Goal: Check status: Check status

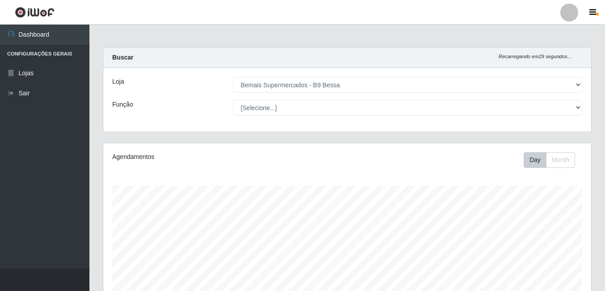
select select "410"
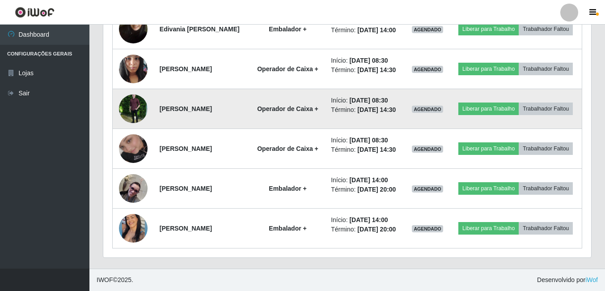
scroll to position [423, 0]
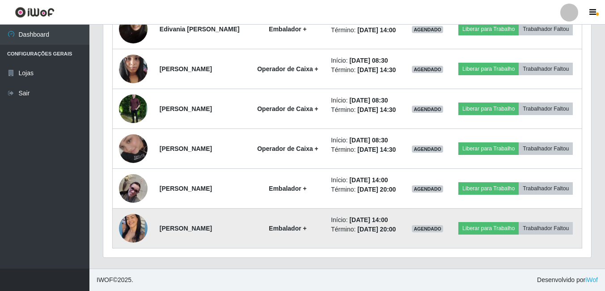
click at [131, 223] on img at bounding box center [133, 228] width 29 height 36
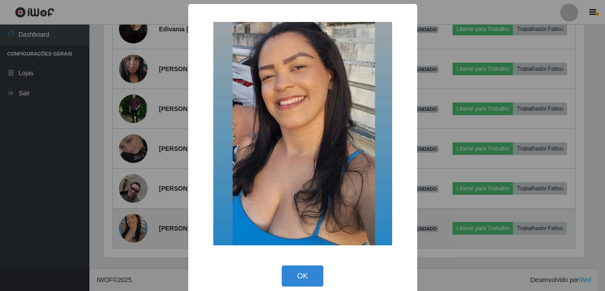
scroll to position [185, 483]
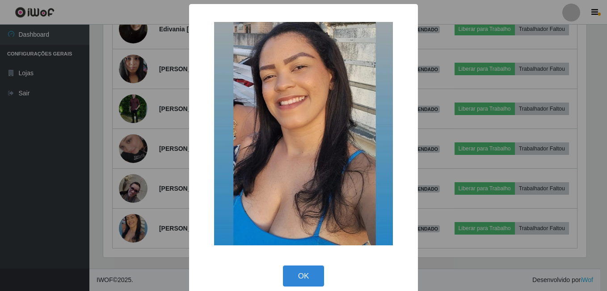
click at [149, 141] on div "× OK Cancel" at bounding box center [303, 145] width 607 height 291
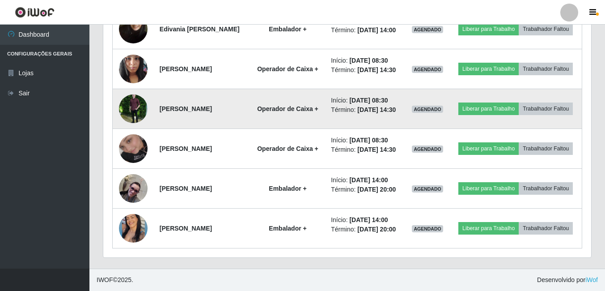
scroll to position [185, 488]
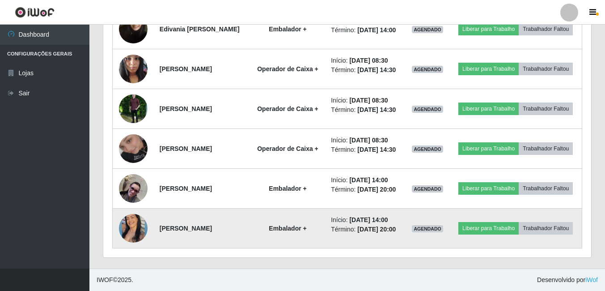
click at [134, 221] on img at bounding box center [133, 228] width 29 height 36
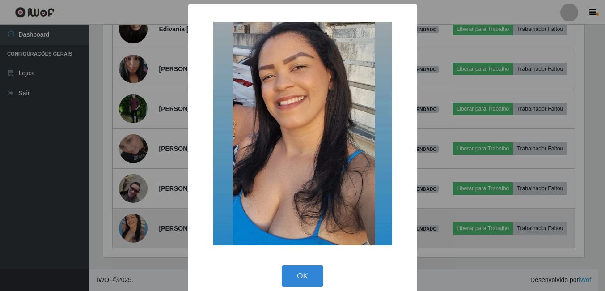
scroll to position [185, 483]
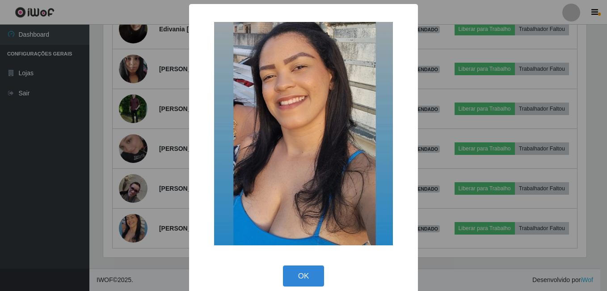
click at [171, 131] on div "× OK Cancel" at bounding box center [303, 145] width 607 height 291
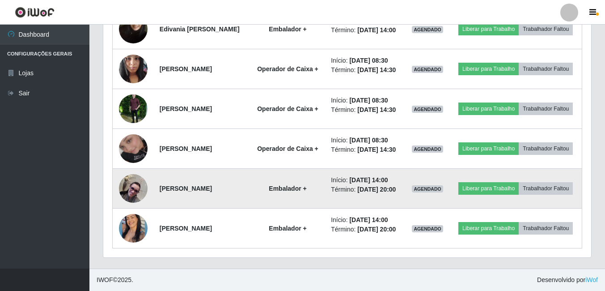
scroll to position [185, 488]
click at [131, 175] on img at bounding box center [133, 188] width 29 height 29
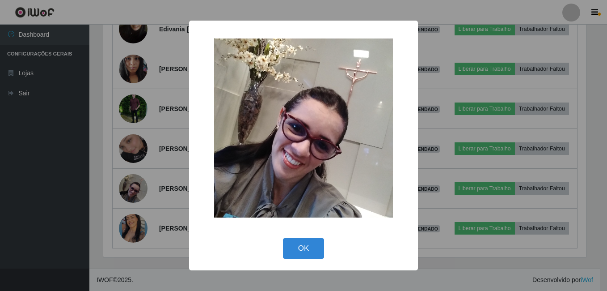
click at [115, 118] on div "× OK Cancel" at bounding box center [303, 145] width 607 height 291
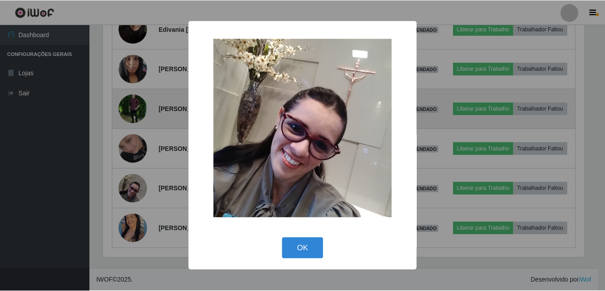
scroll to position [185, 488]
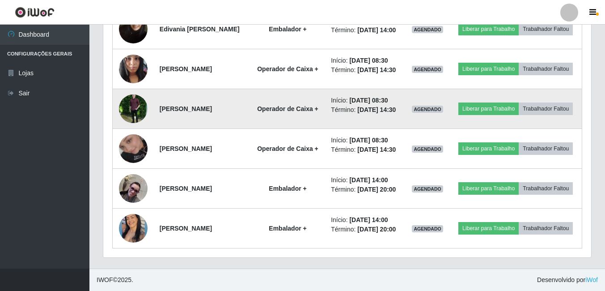
click at [123, 85] on img at bounding box center [133, 108] width 29 height 51
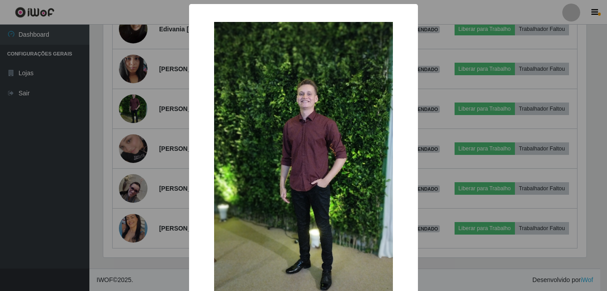
click at [120, 138] on div "× OK Cancel" at bounding box center [303, 145] width 607 height 291
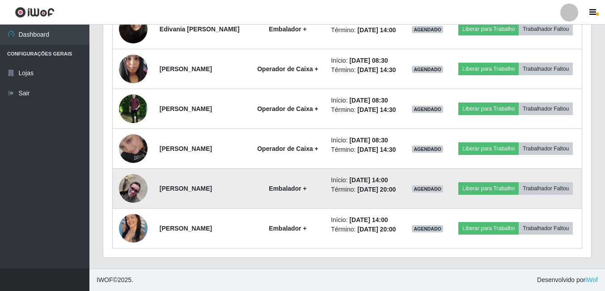
scroll to position [423, 0]
